Goal: Find specific page/section: Find specific page/section

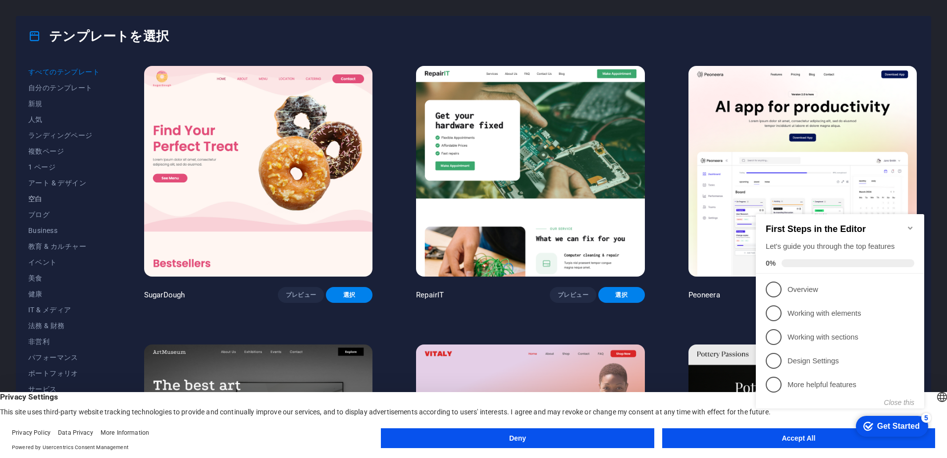
scroll to position [47, 0]
click at [45, 211] on span "ブログ" at bounding box center [64, 215] width 72 height 8
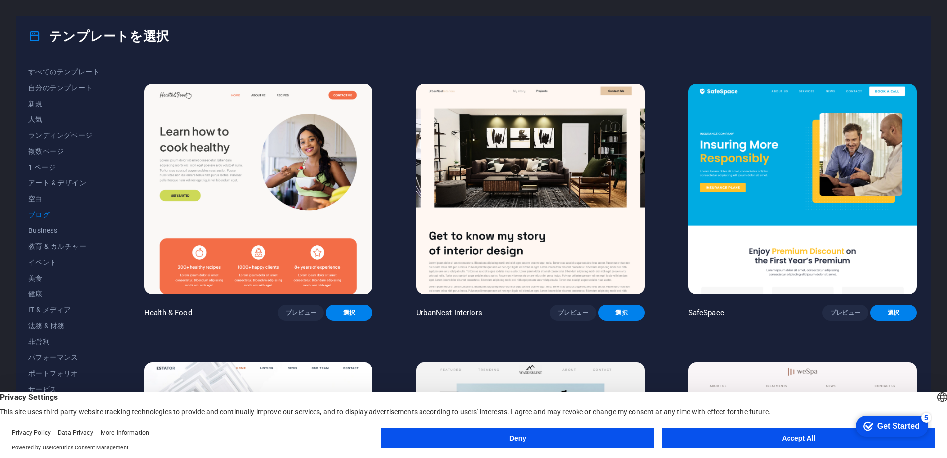
scroll to position [545, 0]
